Goal: Information Seeking & Learning: Find specific fact

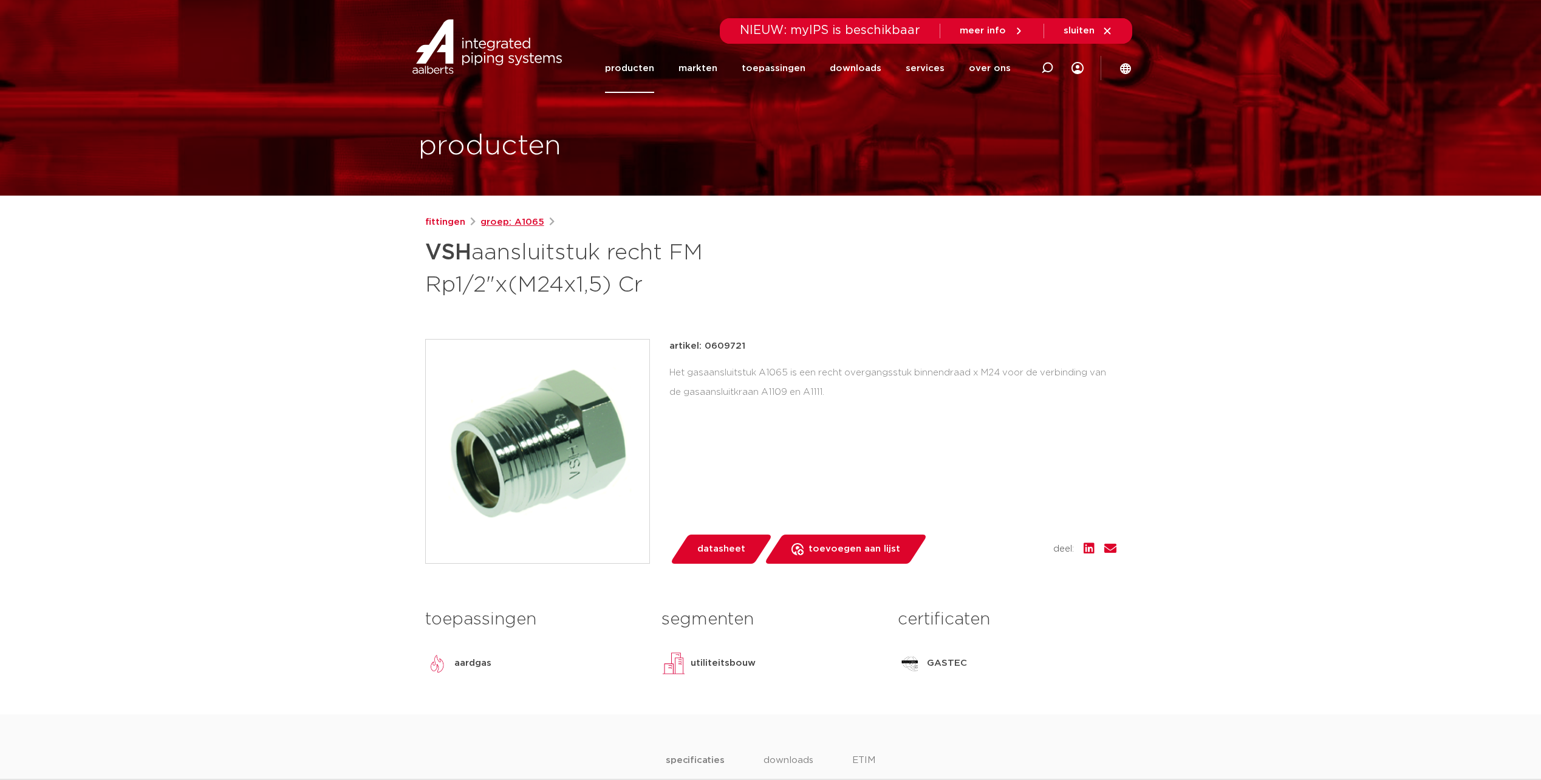
click at [510, 221] on link "groep: A1065" at bounding box center [512, 222] width 64 height 15
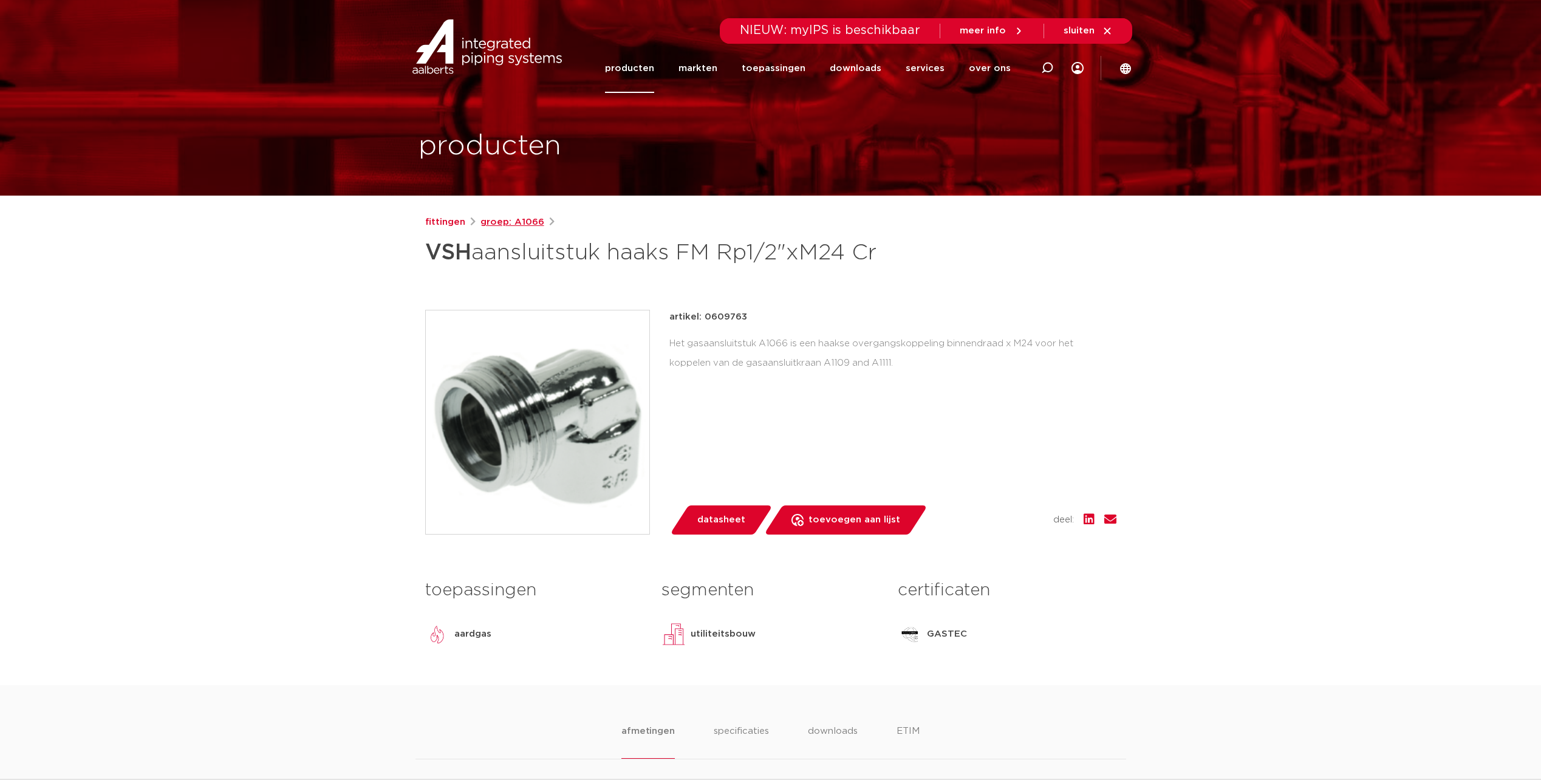
click at [528, 222] on link "groep: A1066" at bounding box center [512, 222] width 64 height 15
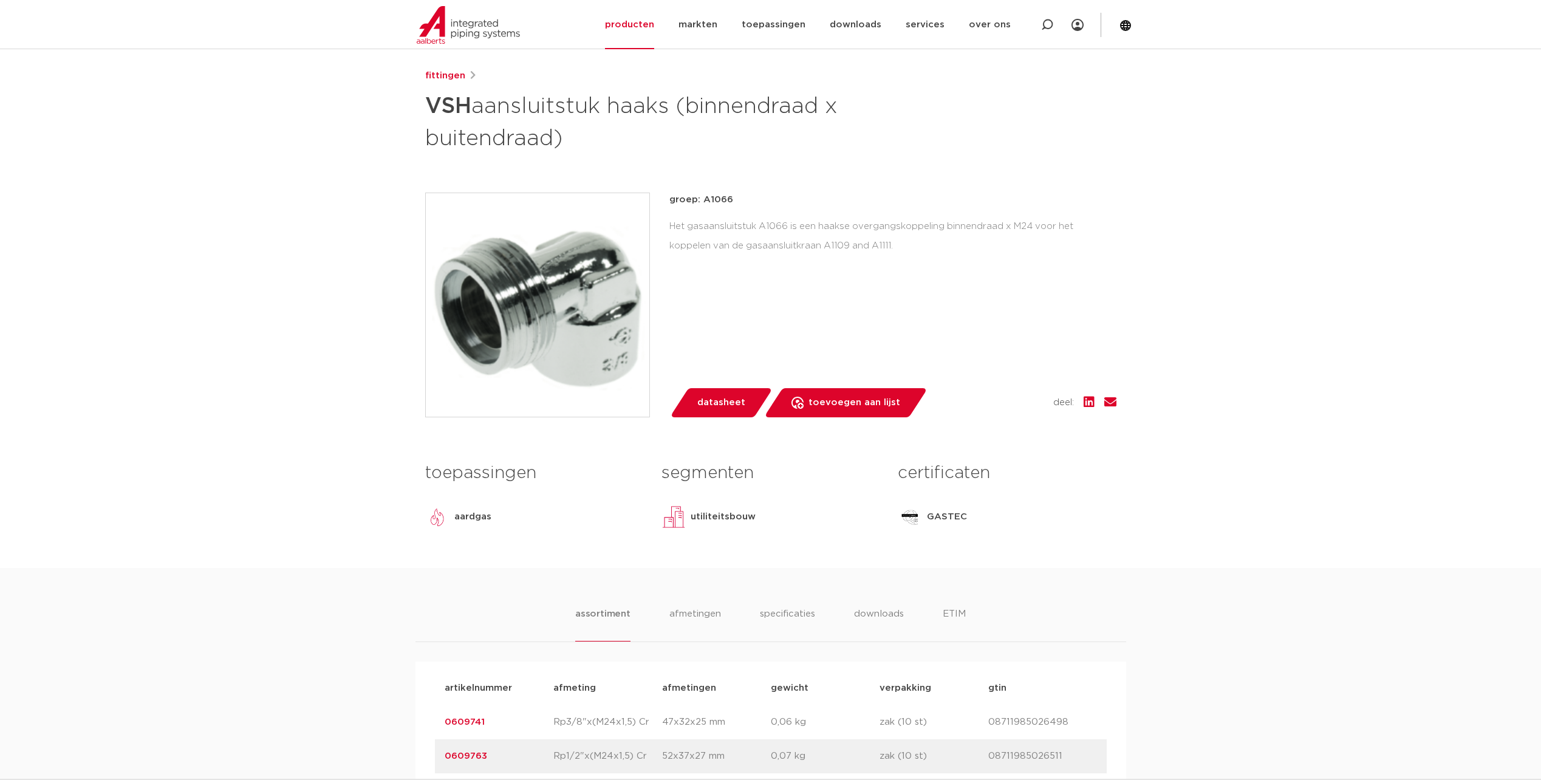
scroll to position [304, 0]
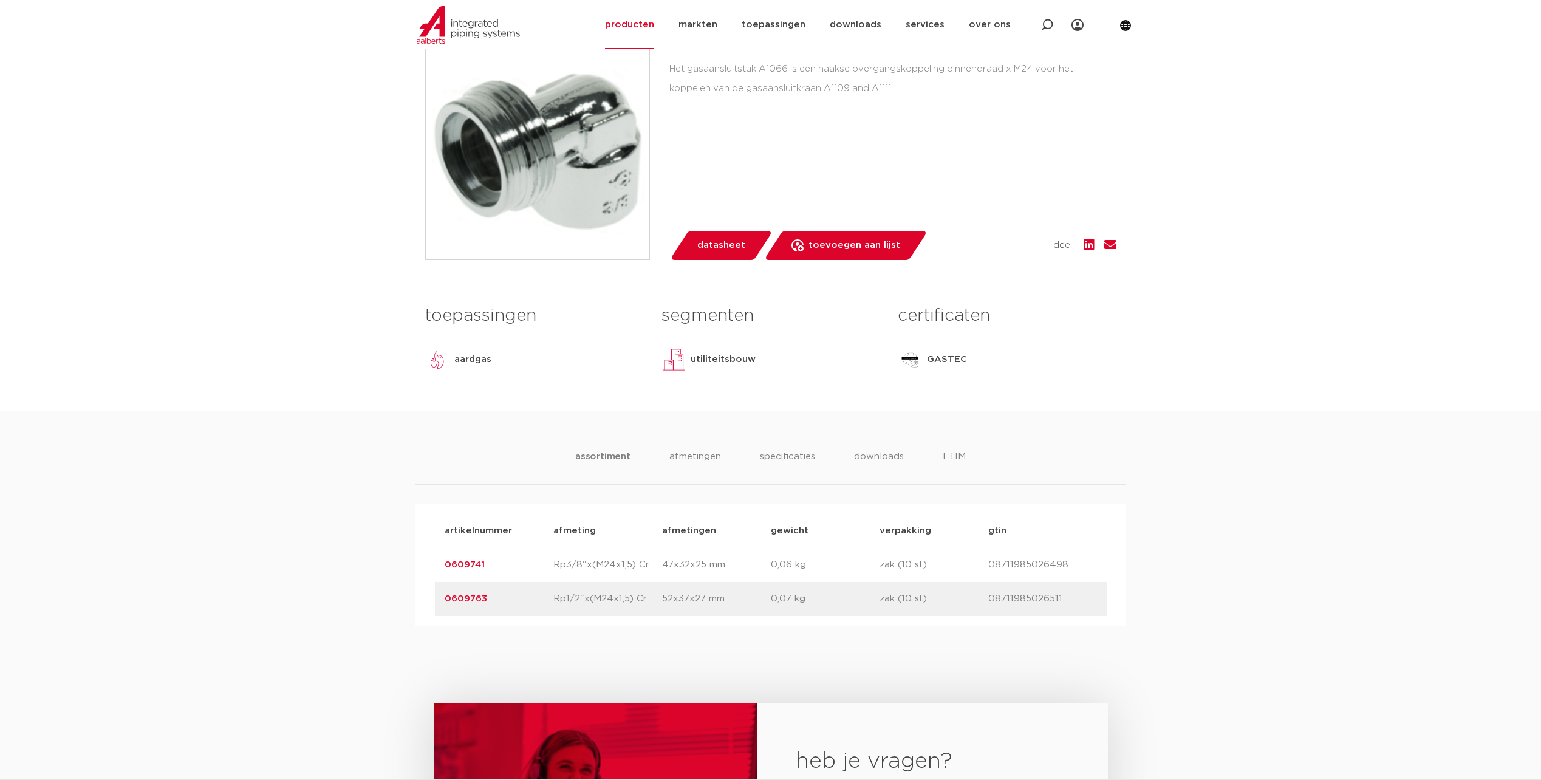
click at [459, 560] on link "0609741" at bounding box center [465, 564] width 40 height 9
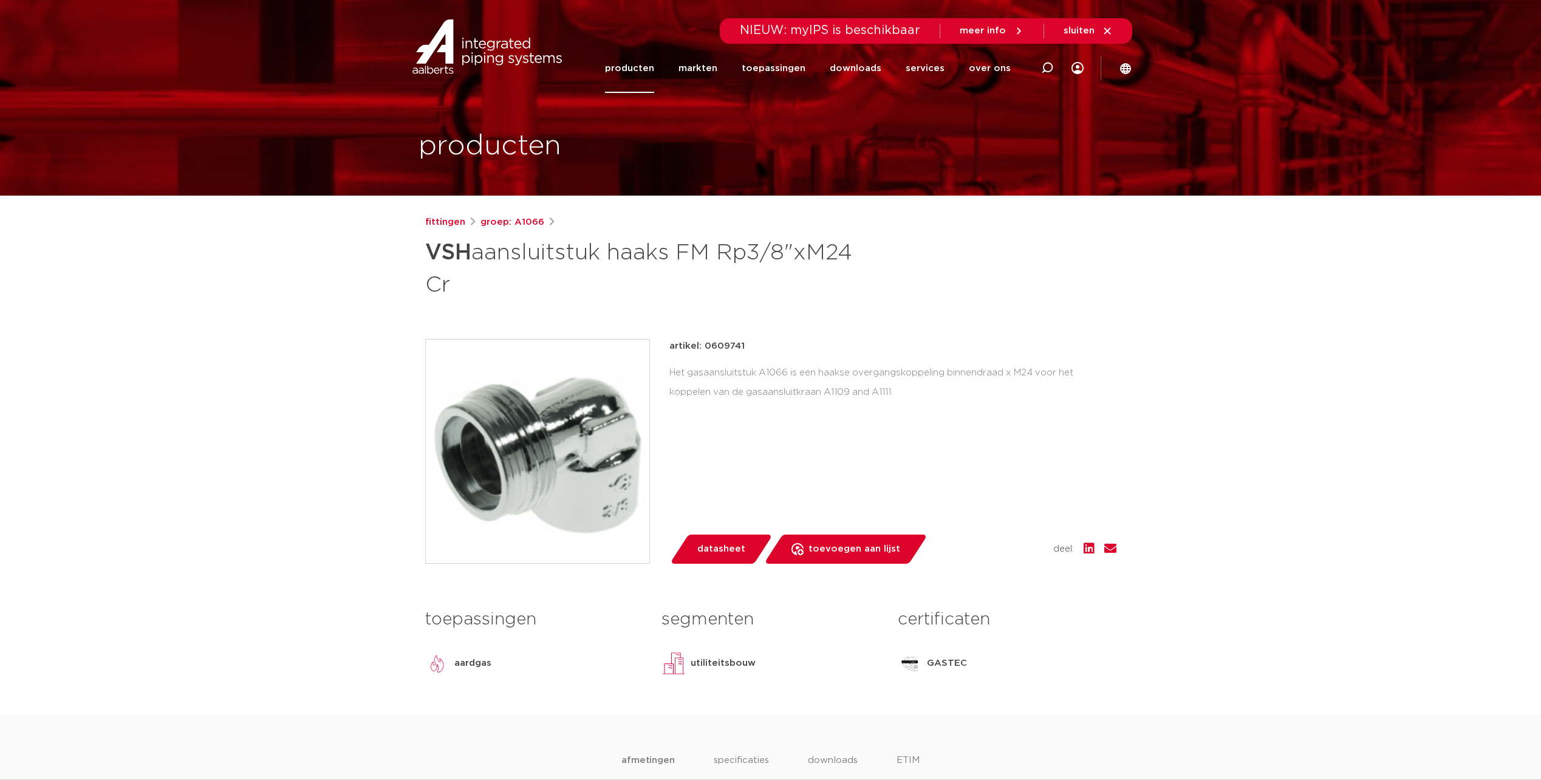
click at [735, 344] on p "artikel: 0609741" at bounding box center [706, 346] width 75 height 15
copy p "0609741"
